Goal: Find specific fact: Find specific fact

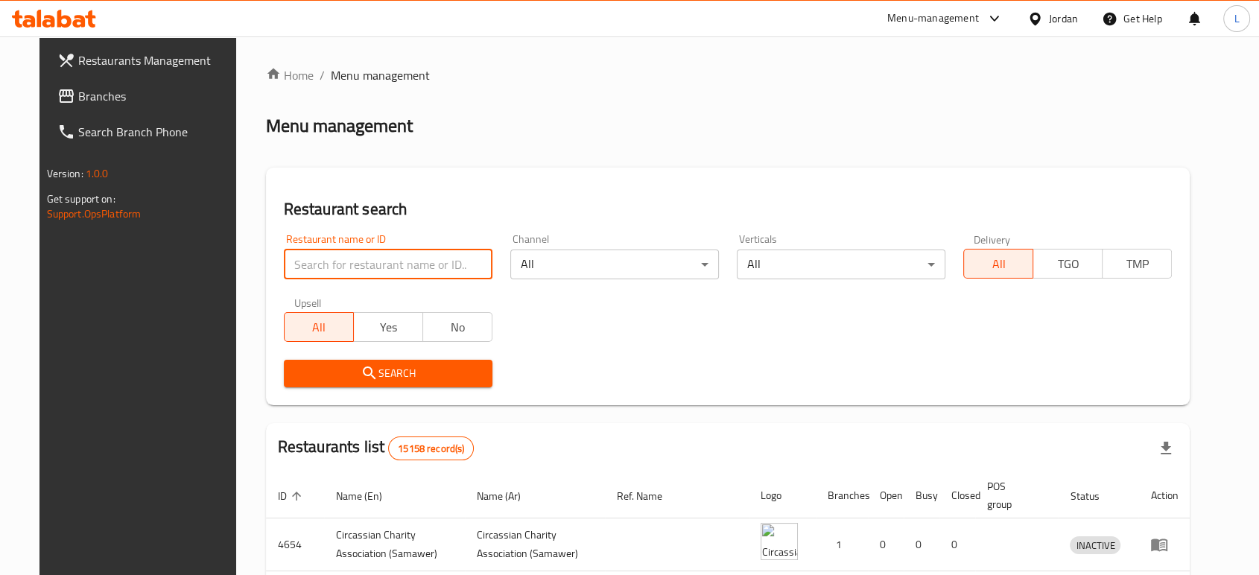
click at [387, 264] on input "search" at bounding box center [388, 265] width 209 height 30
click button "Search" at bounding box center [388, 374] width 209 height 28
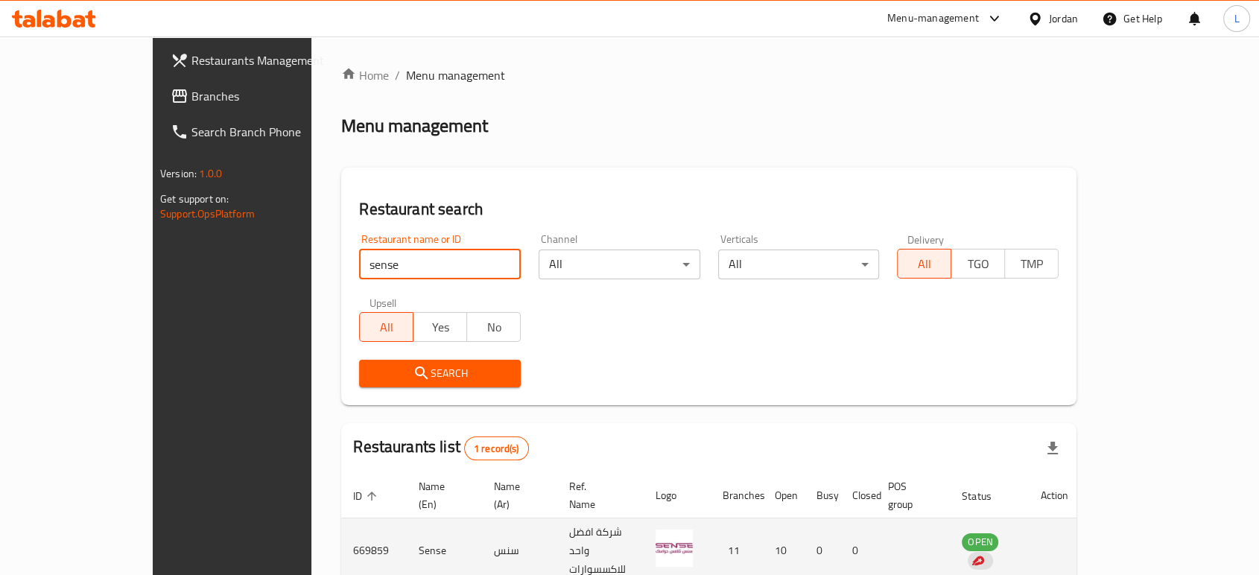
click at [341, 525] on td "669859" at bounding box center [374, 552] width 66 height 66
copy td "669859"
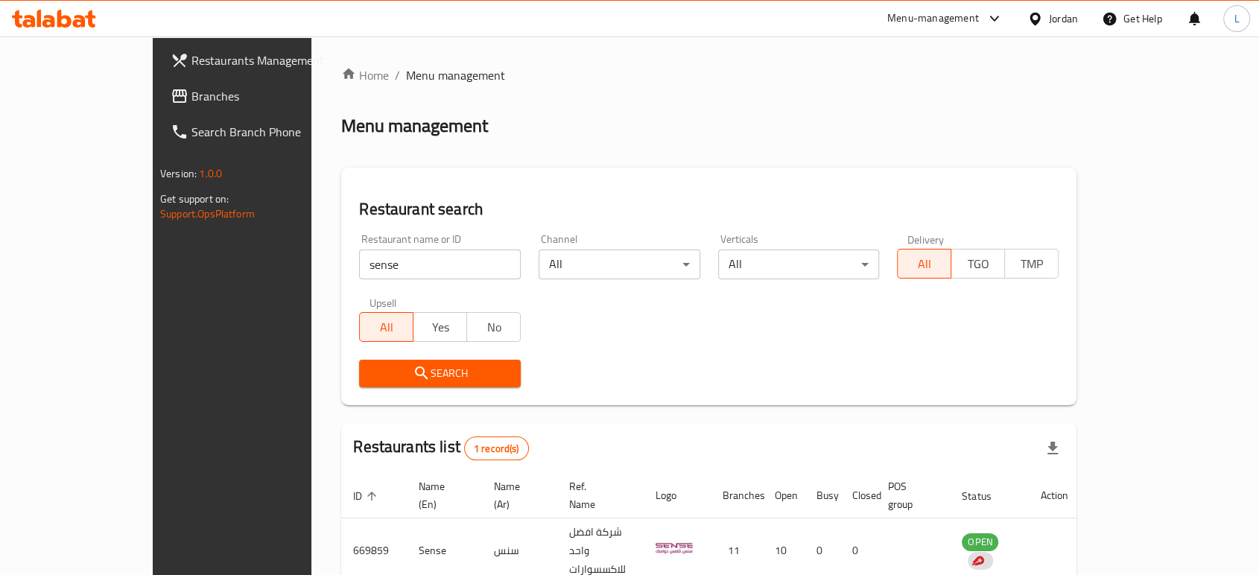
click at [359, 255] on input "sense" at bounding box center [440, 265] width 162 height 30
type input "cashmere"
click button "Search" at bounding box center [440, 374] width 162 height 28
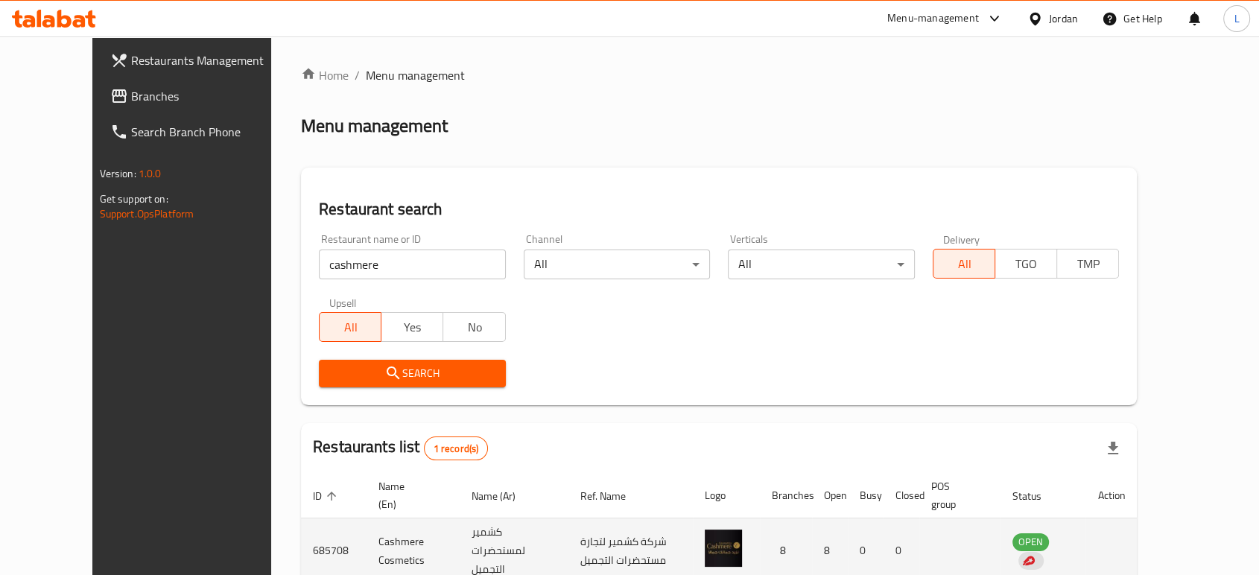
click at [301, 545] on td "685708" at bounding box center [334, 552] width 66 height 66
copy td "685708"
